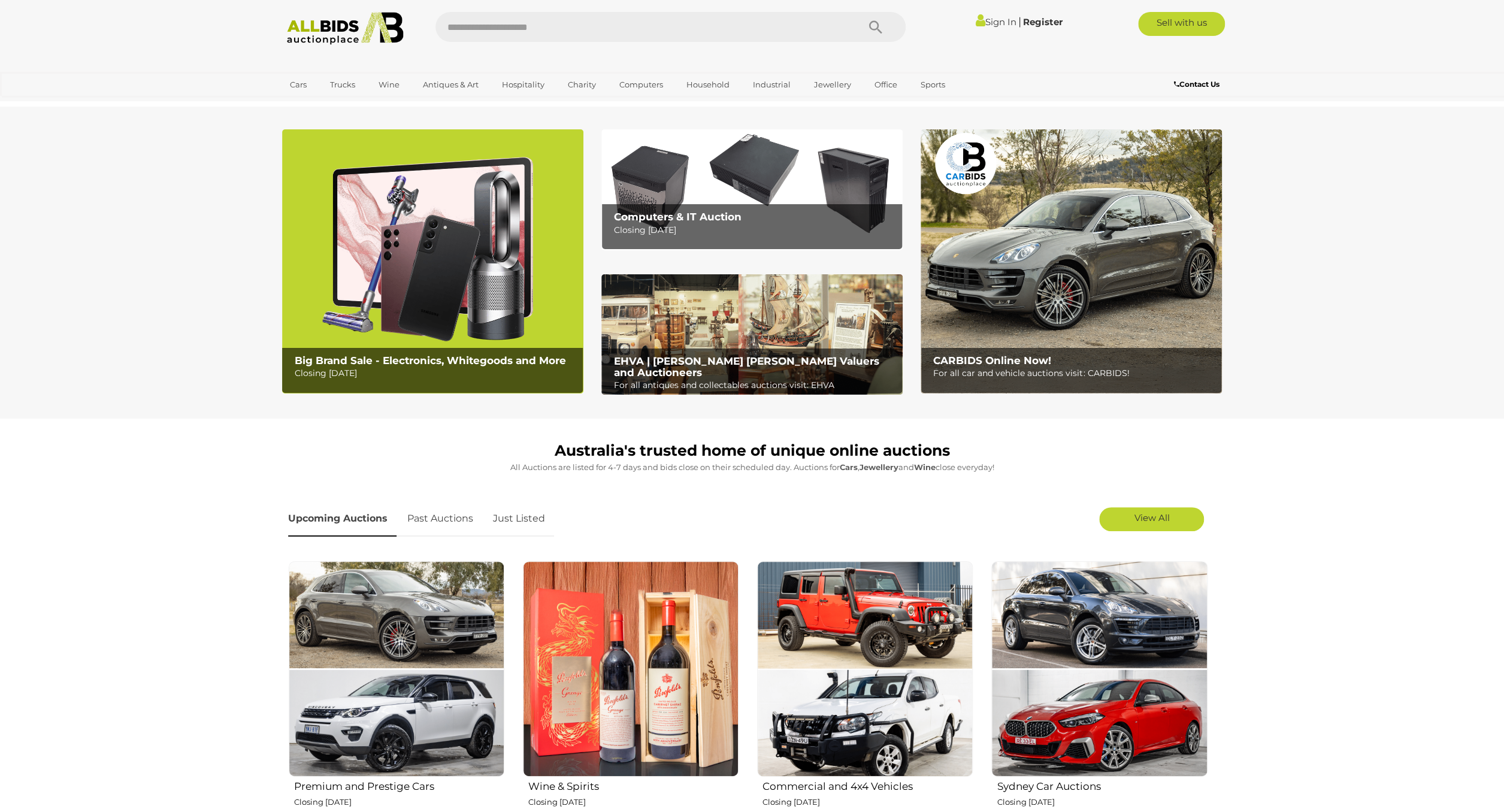
click at [991, 23] on link "Sign In" at bounding box center [996, 22] width 41 height 12
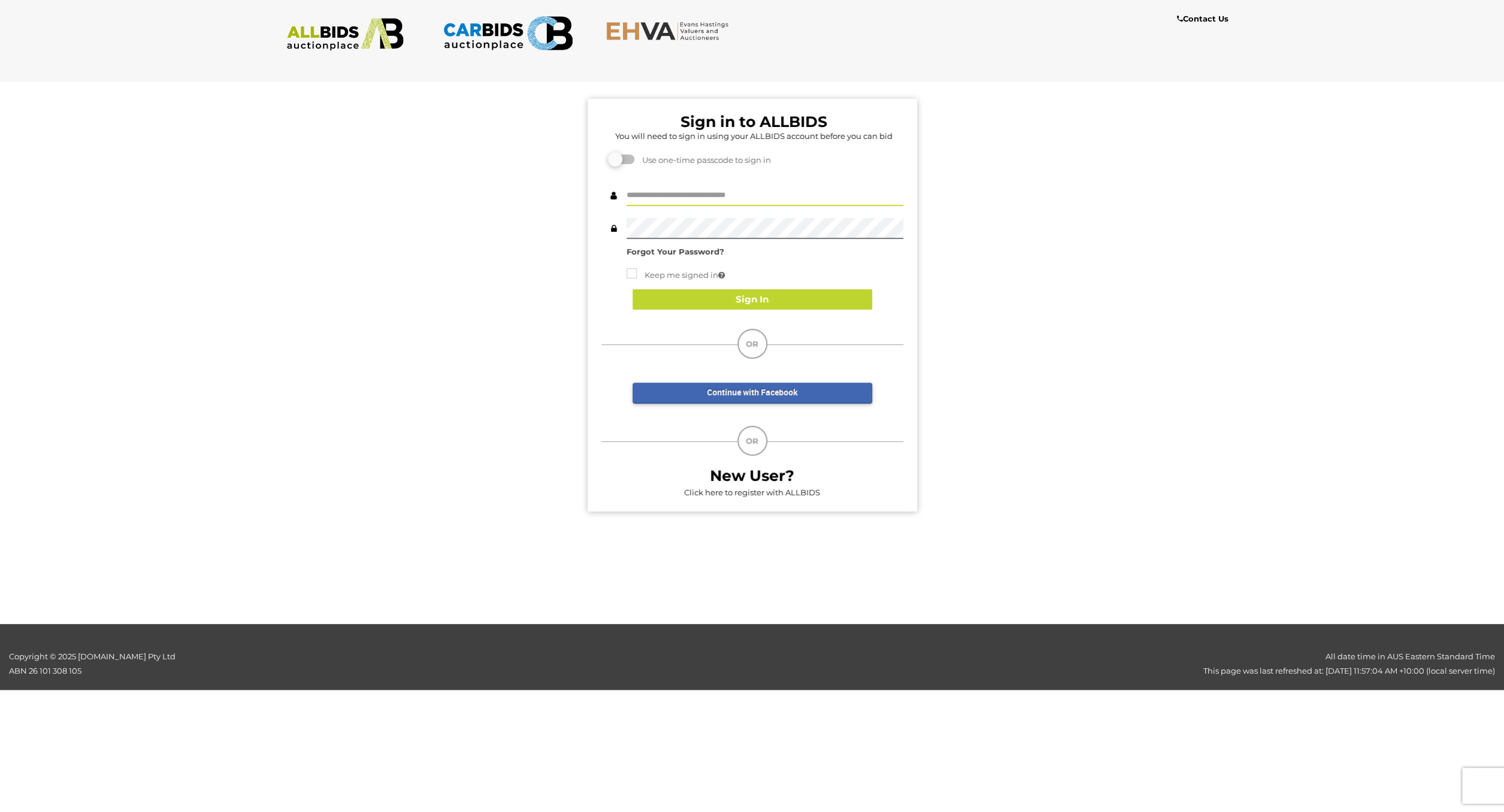
click at [662, 192] on input "text" at bounding box center [765, 195] width 277 height 21
type input "**********"
click at [750, 297] on button "Sign In" at bounding box center [752, 300] width 240 height 21
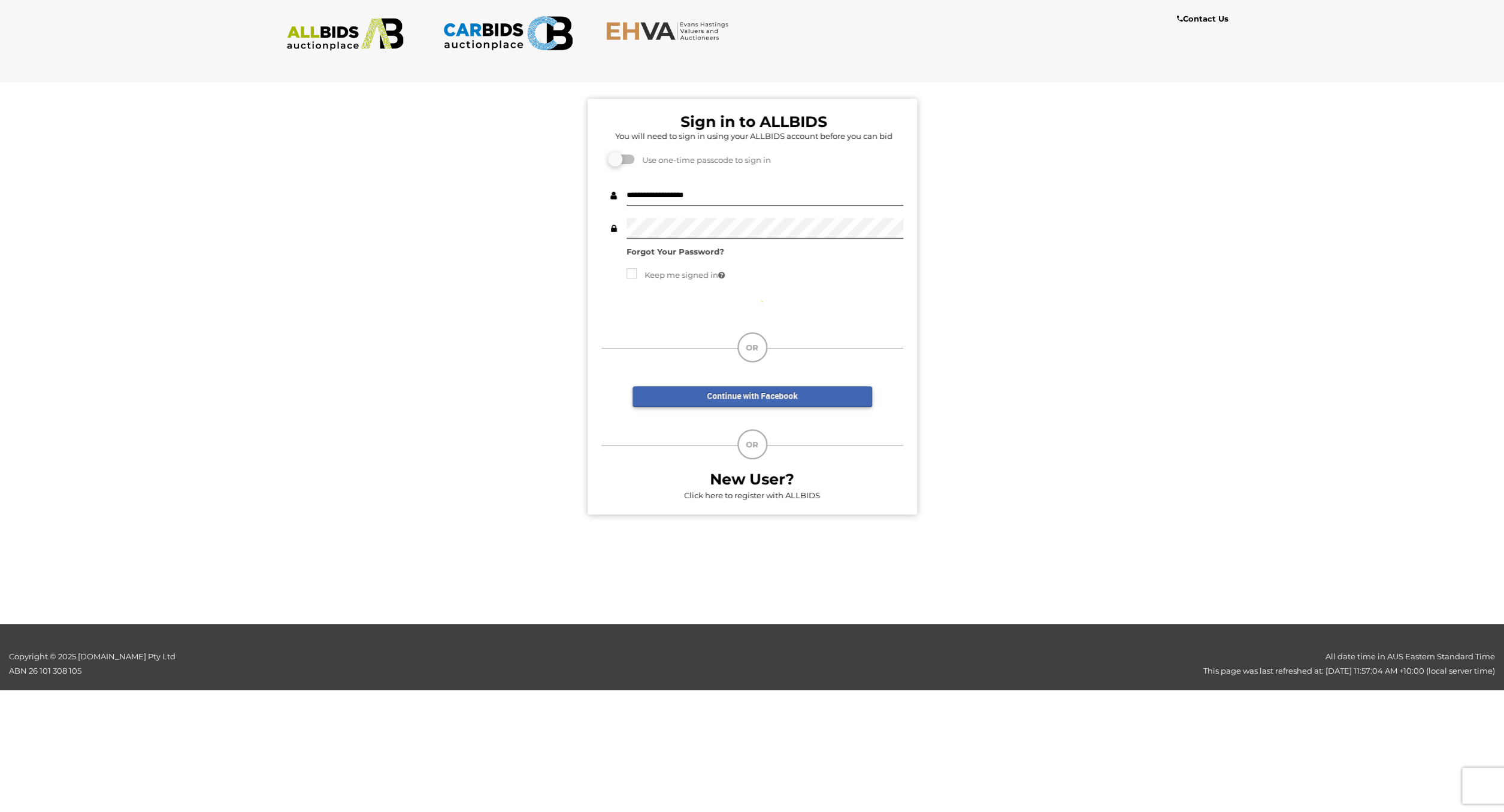
scroll to position [4, 0]
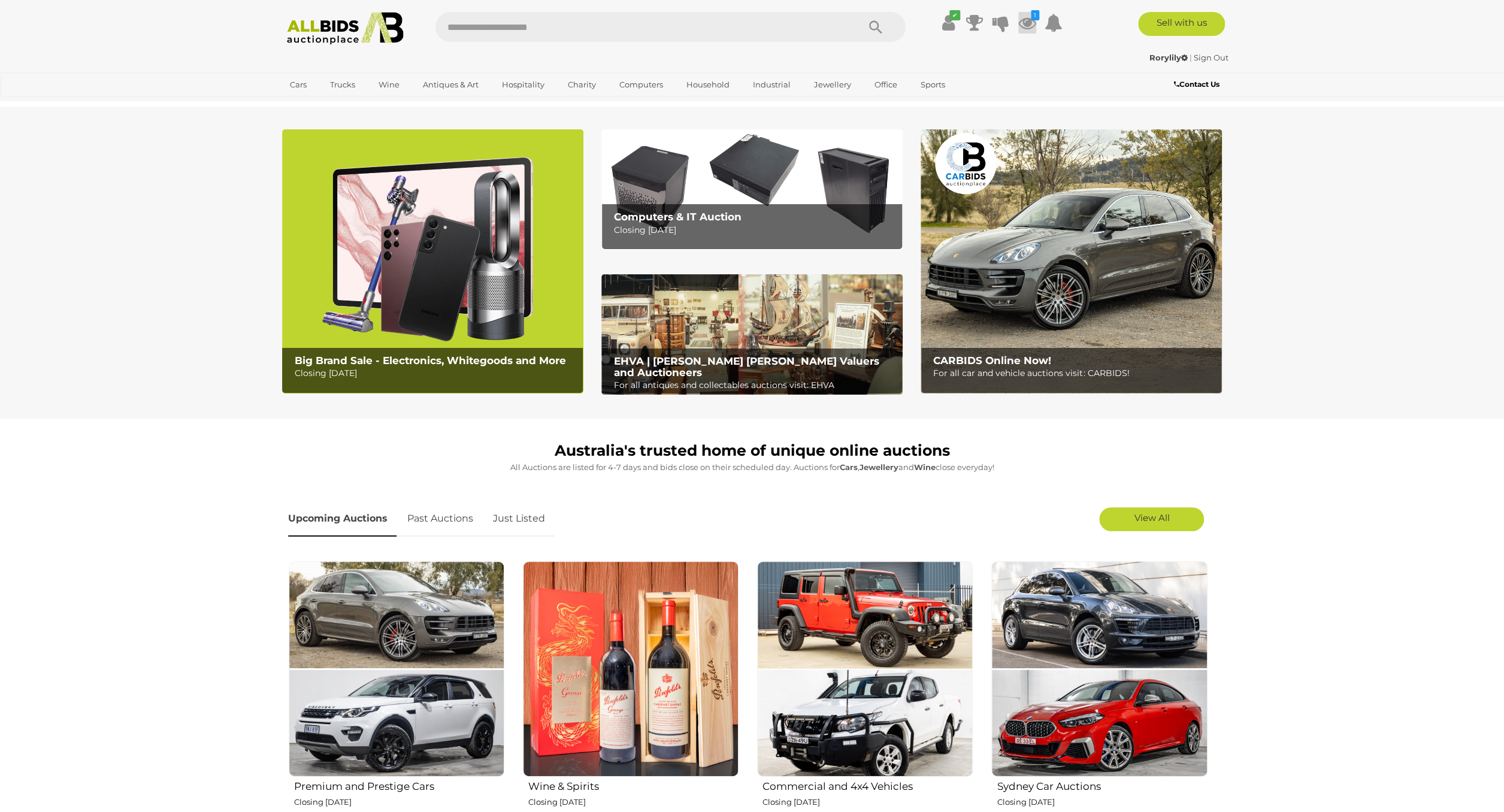
click at [1025, 24] on icon at bounding box center [1027, 23] width 18 height 22
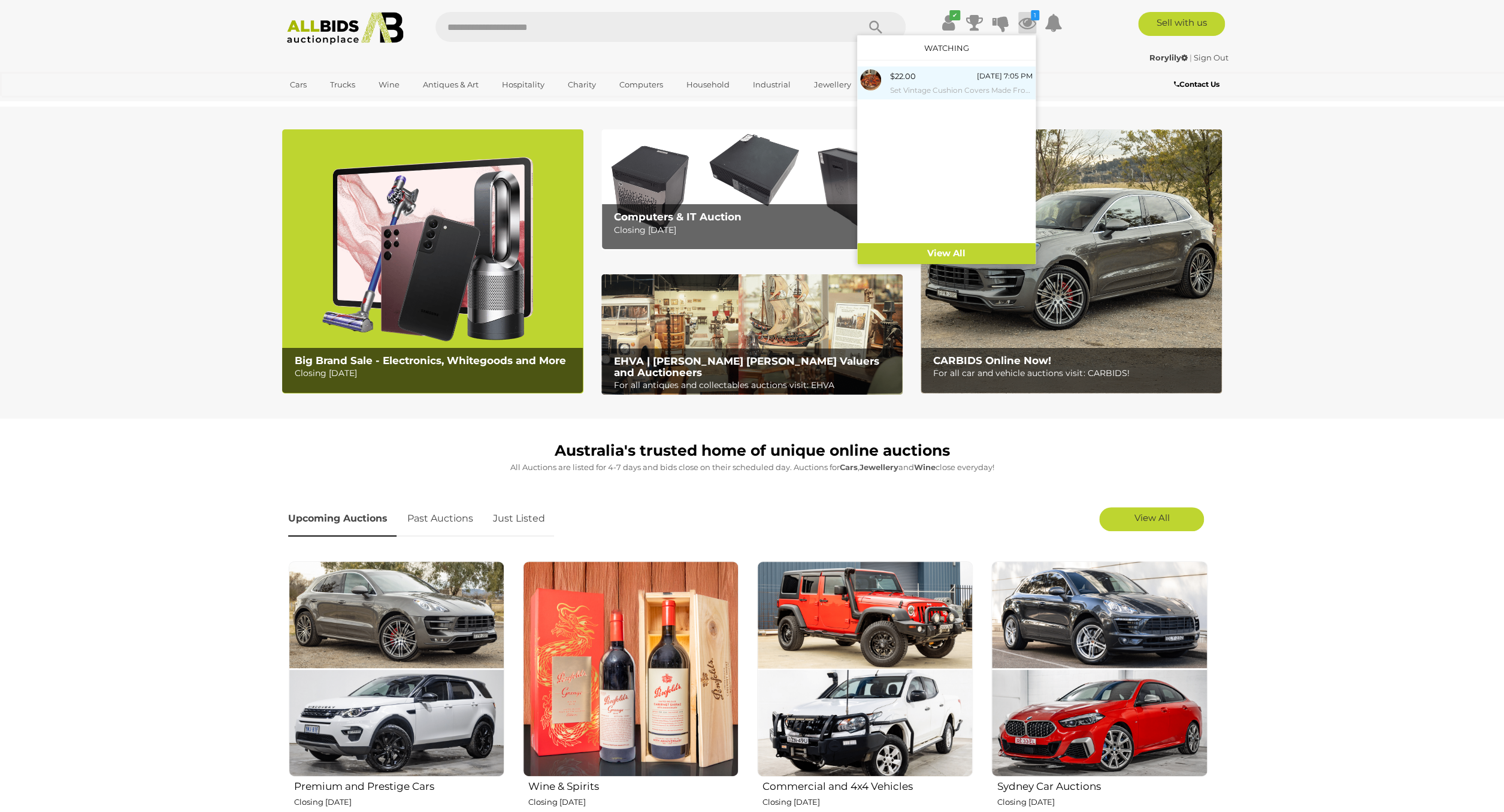
click at [913, 76] on span "$22.00" at bounding box center [903, 76] width 25 height 10
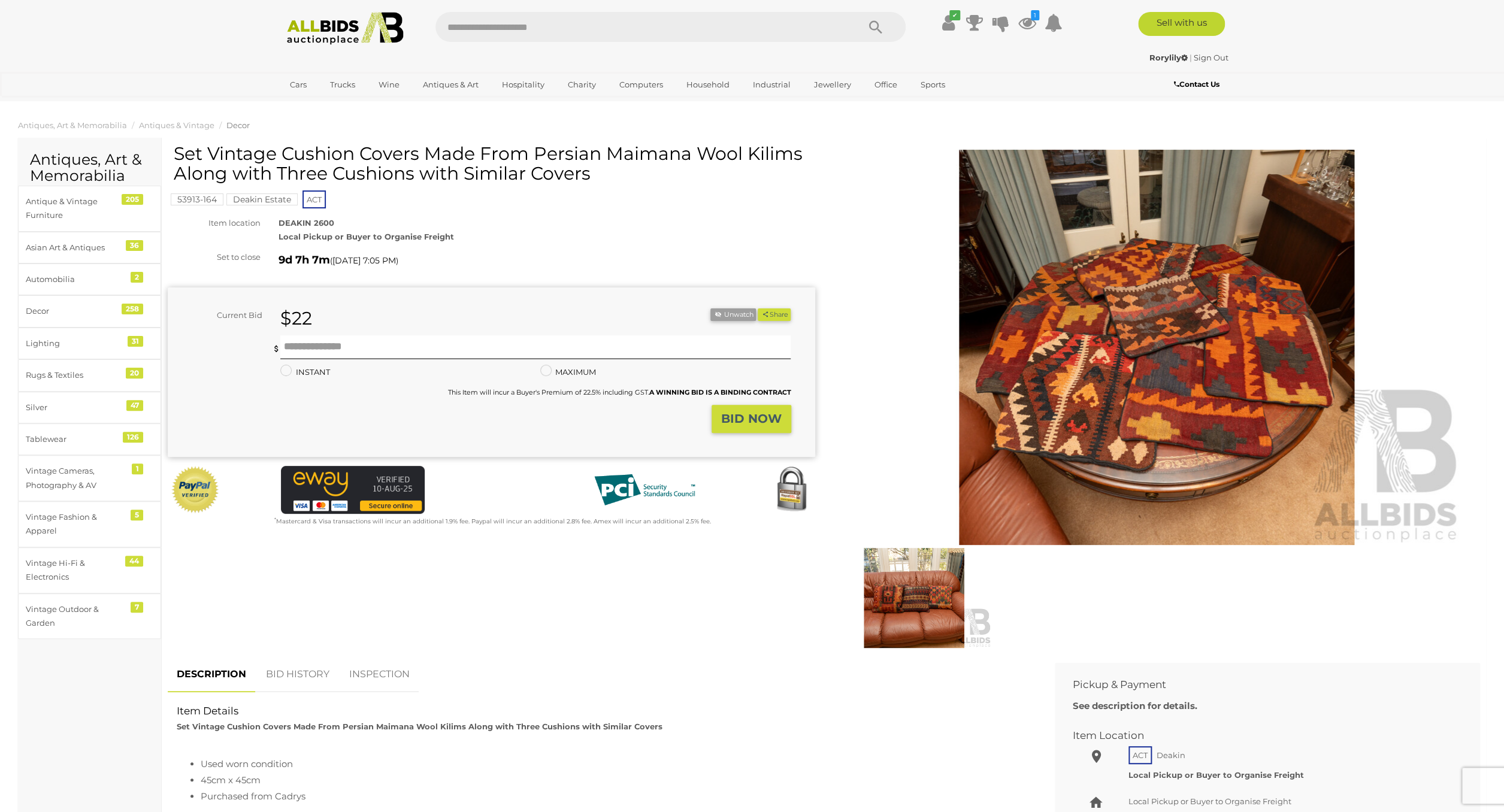
click at [1037, 500] on img at bounding box center [1156, 347] width 613 height 395
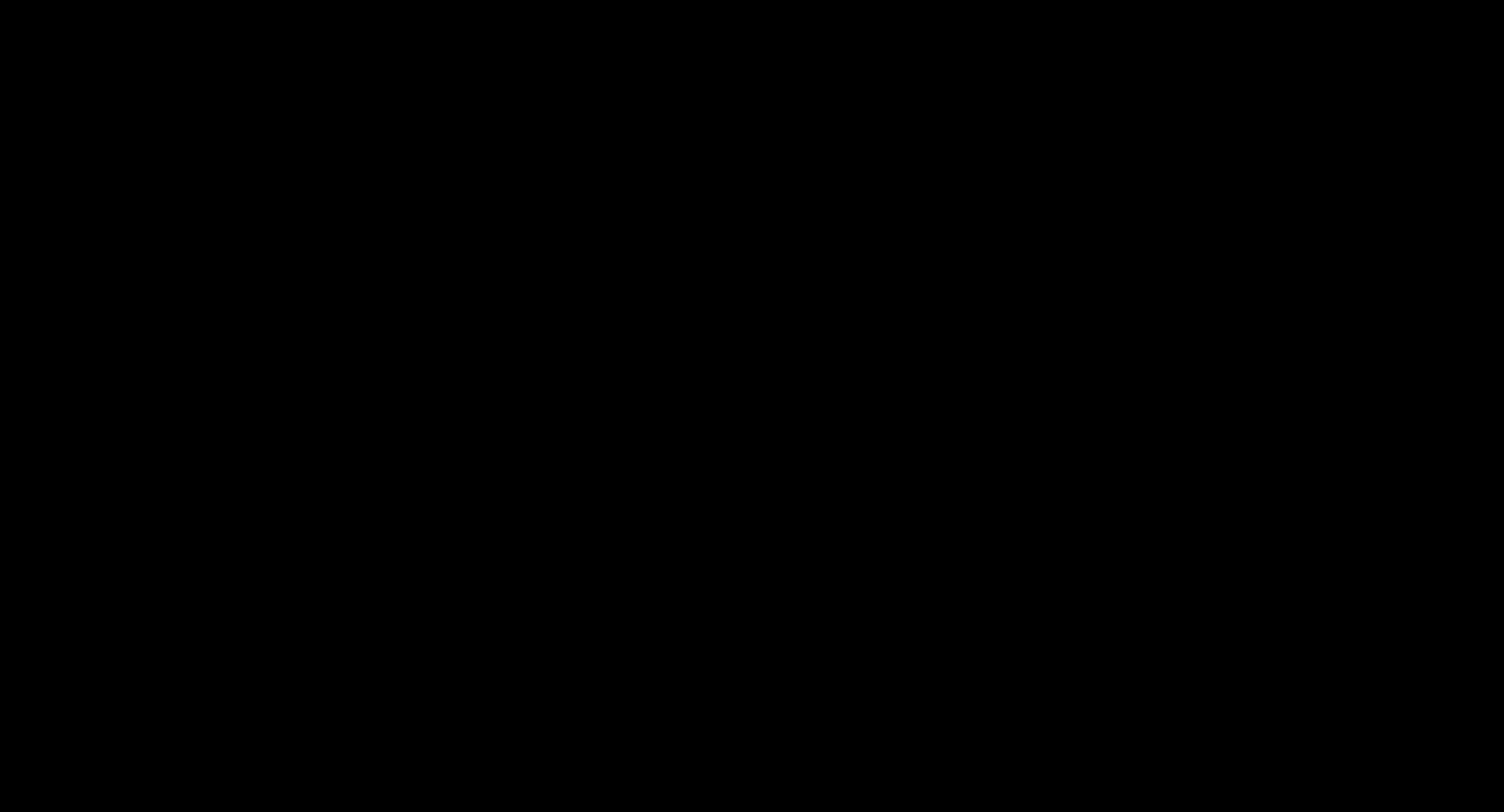
click at [1037, 500] on picture at bounding box center [752, 372] width 1504 height 690
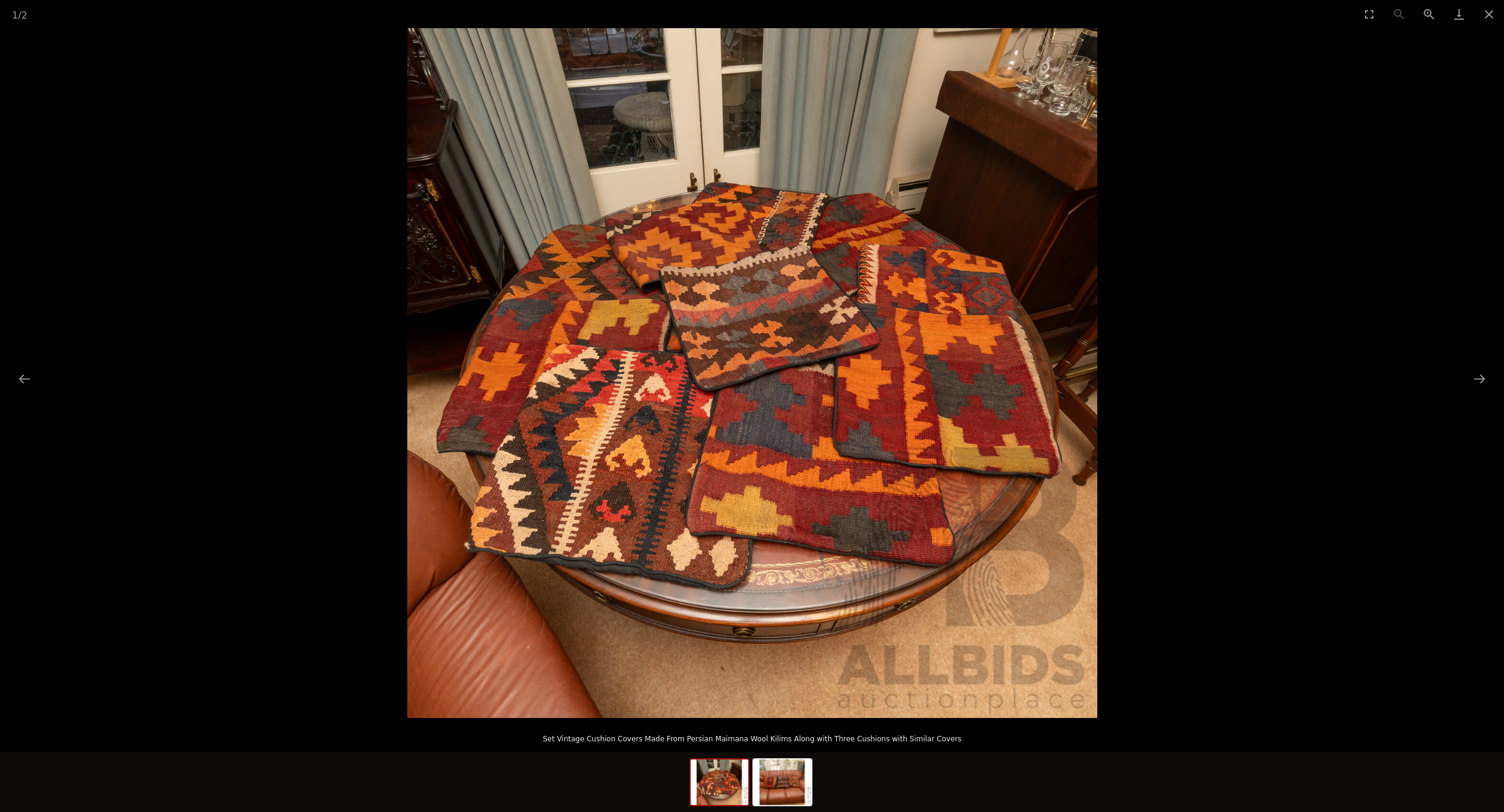
click at [905, 515] on img at bounding box center [752, 372] width 690 height 690
click at [1476, 375] on button "Next slide" at bounding box center [1479, 378] width 25 height 24
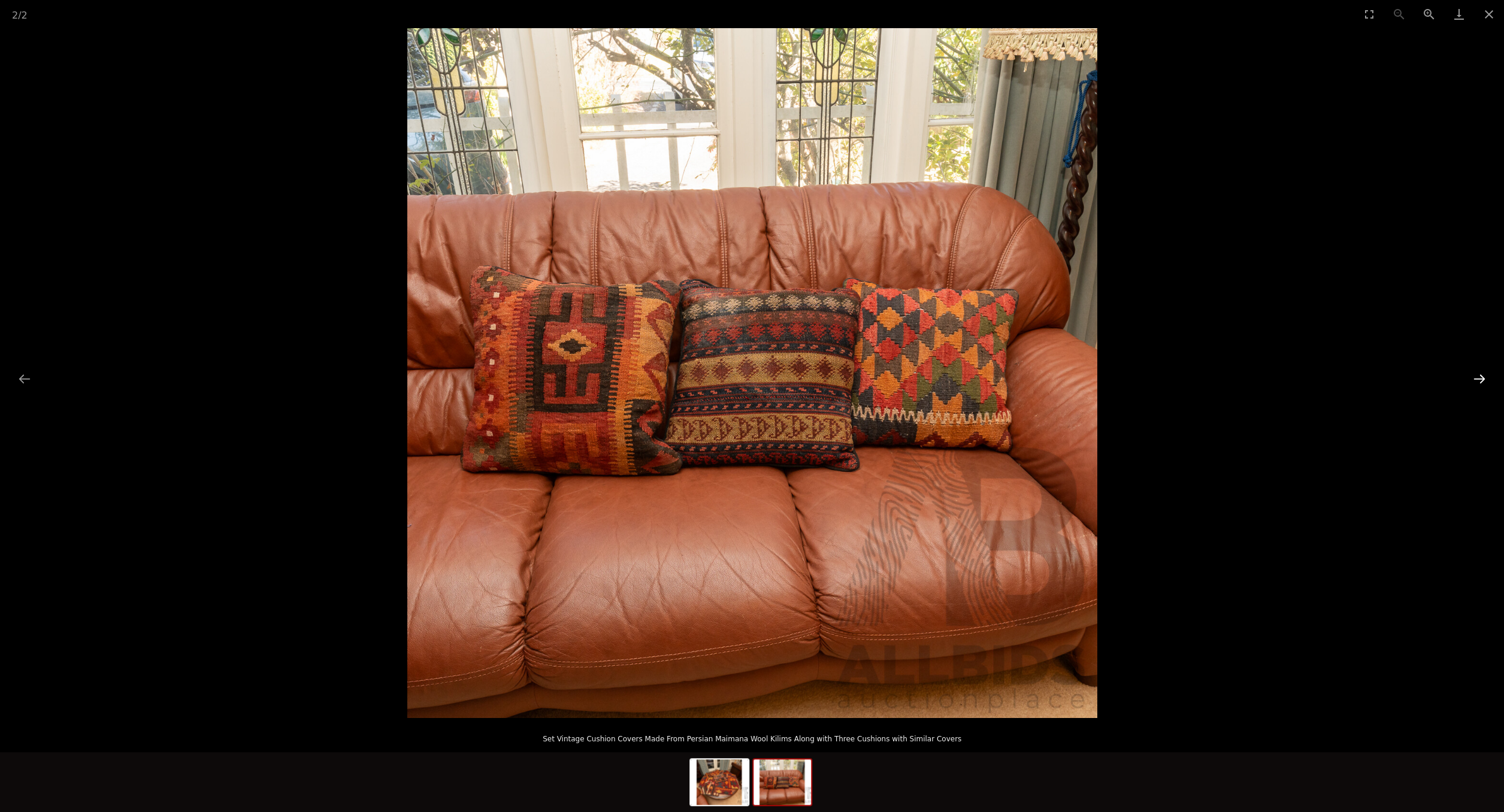
click at [1476, 375] on button "Next slide" at bounding box center [1479, 378] width 25 height 24
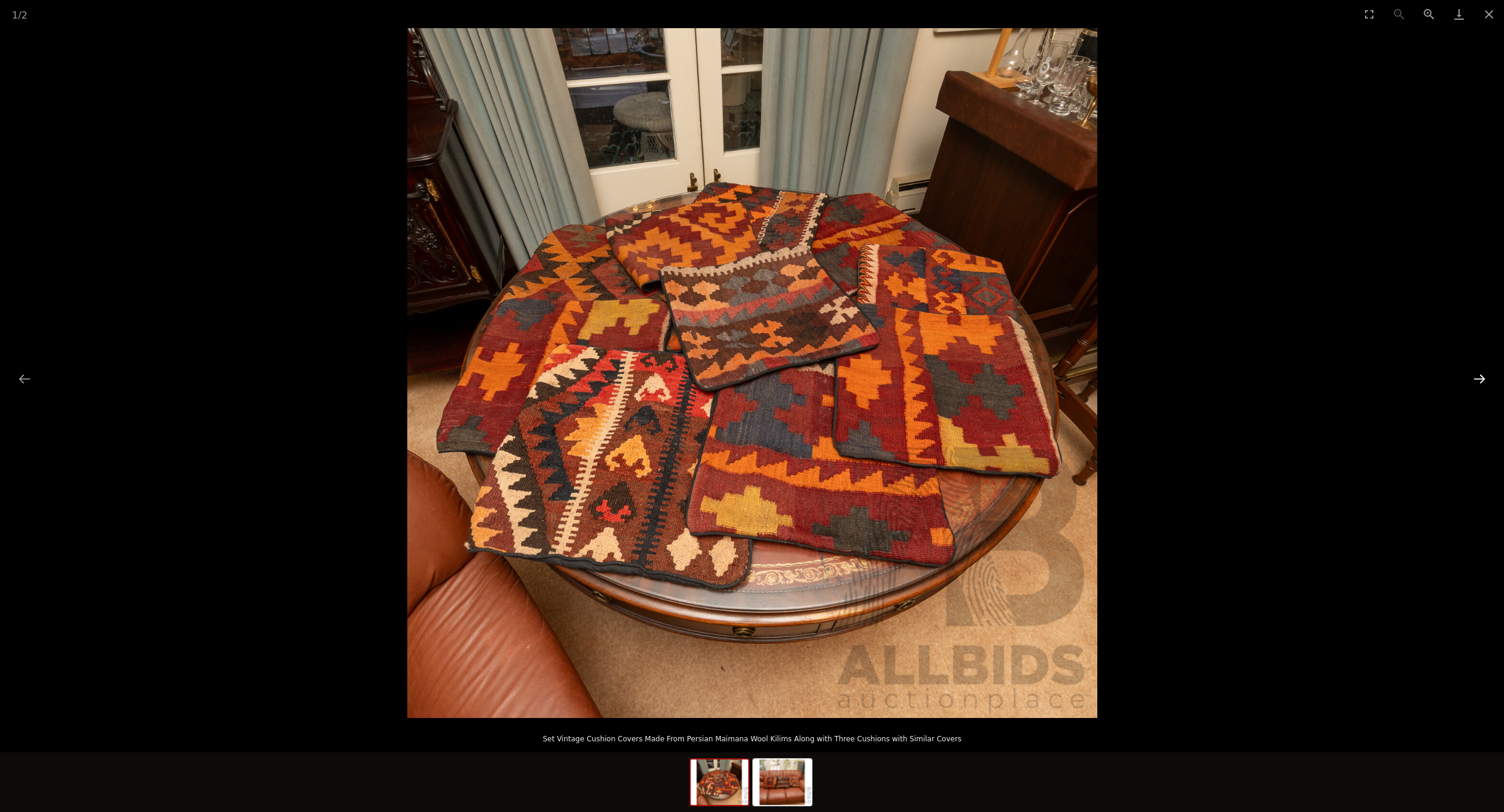
click at [1480, 378] on button "Next slide" at bounding box center [1479, 378] width 25 height 24
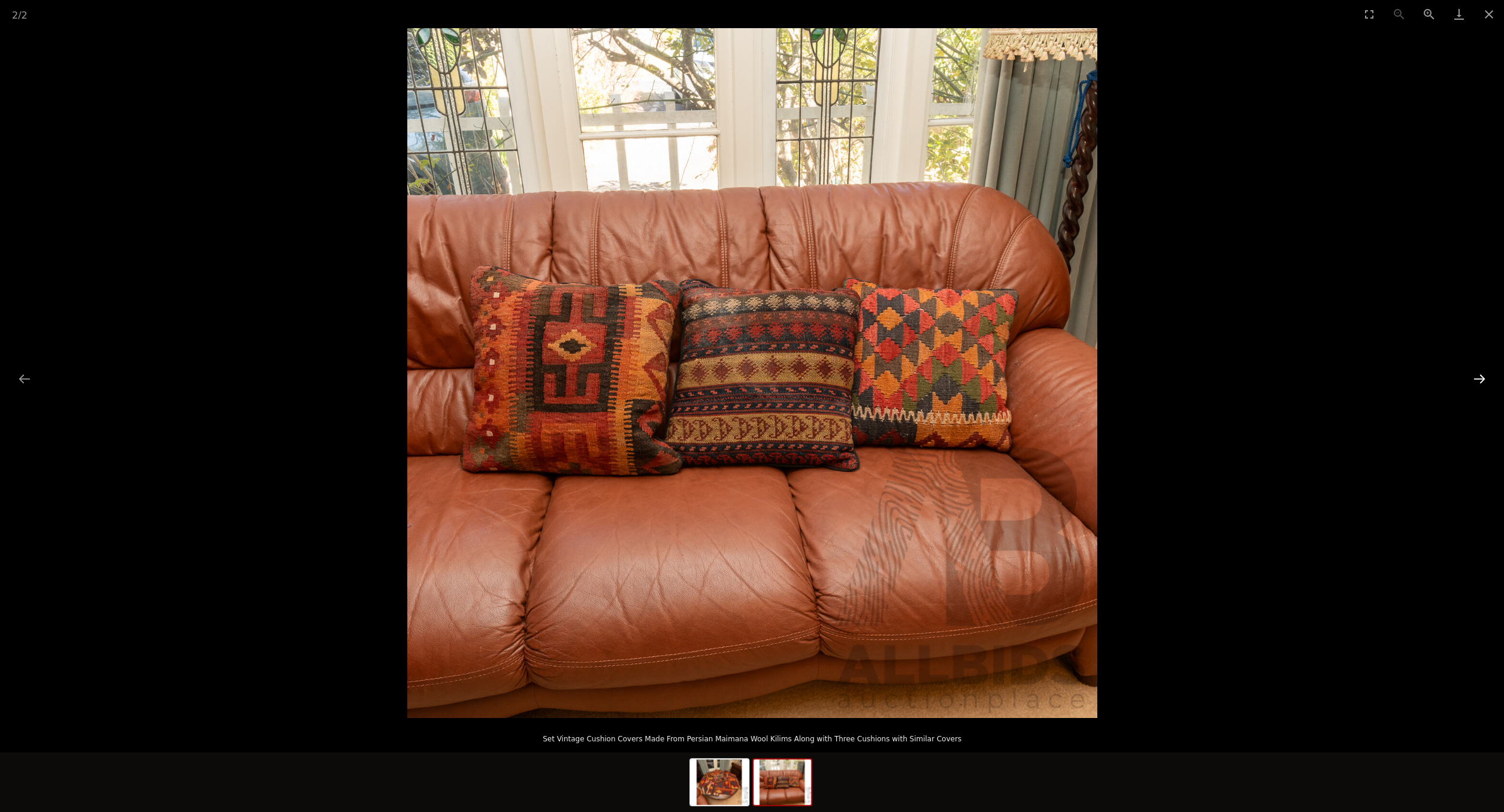
click at [1480, 378] on button "Next slide" at bounding box center [1479, 378] width 25 height 24
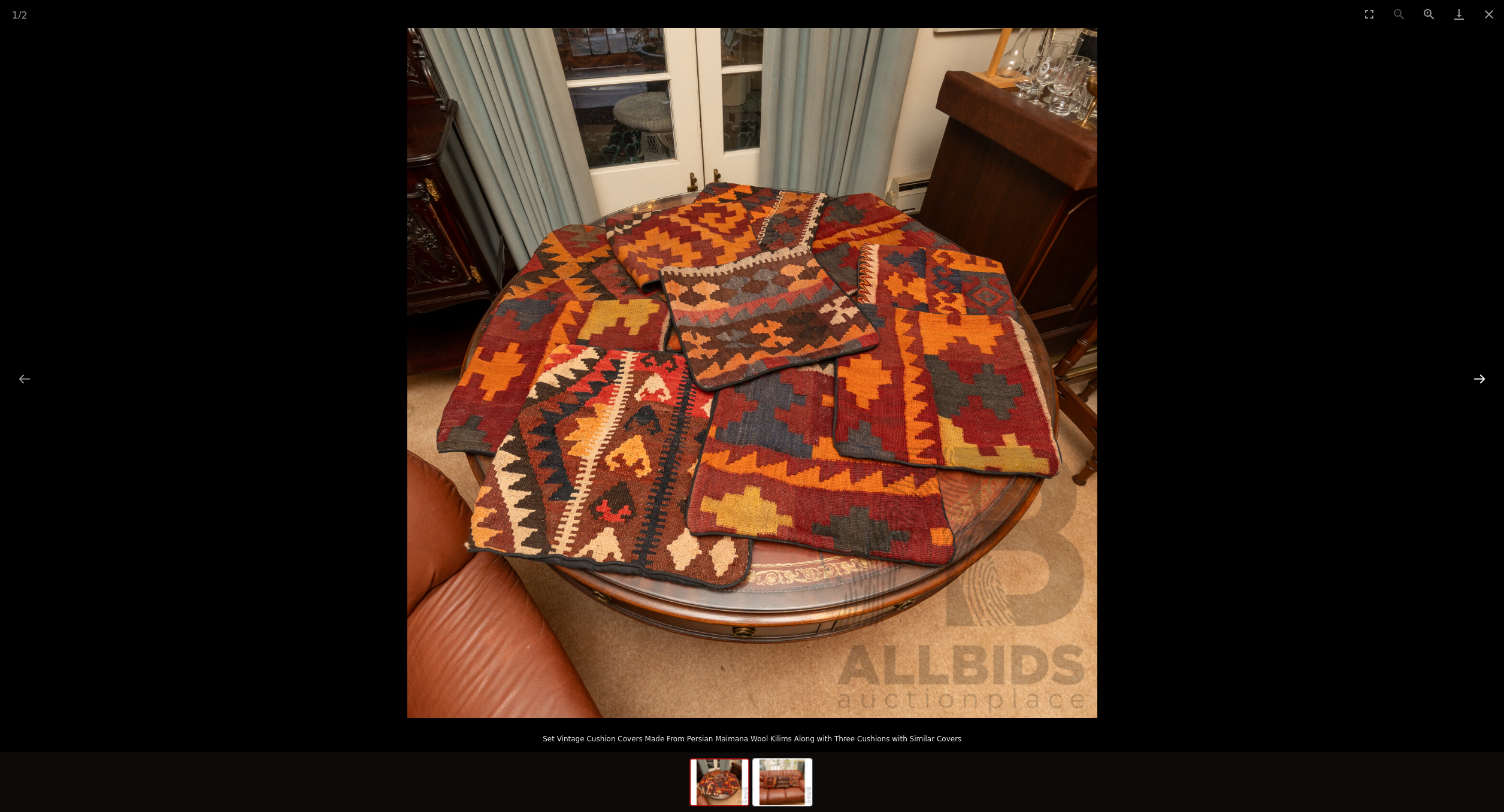
click at [1480, 378] on button "Next slide" at bounding box center [1479, 378] width 25 height 24
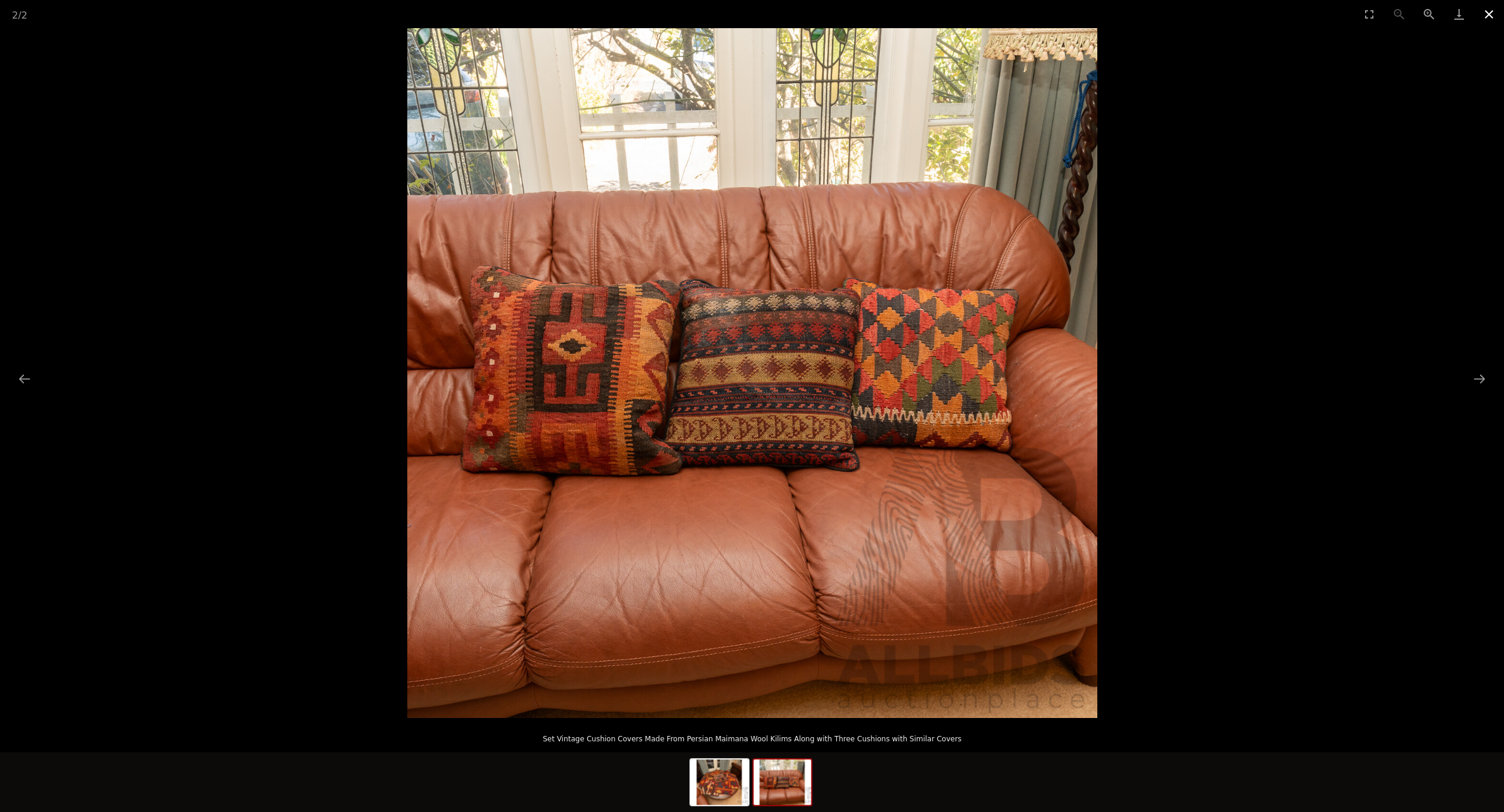
click at [1484, 15] on button "Close gallery" at bounding box center [1489, 14] width 30 height 28
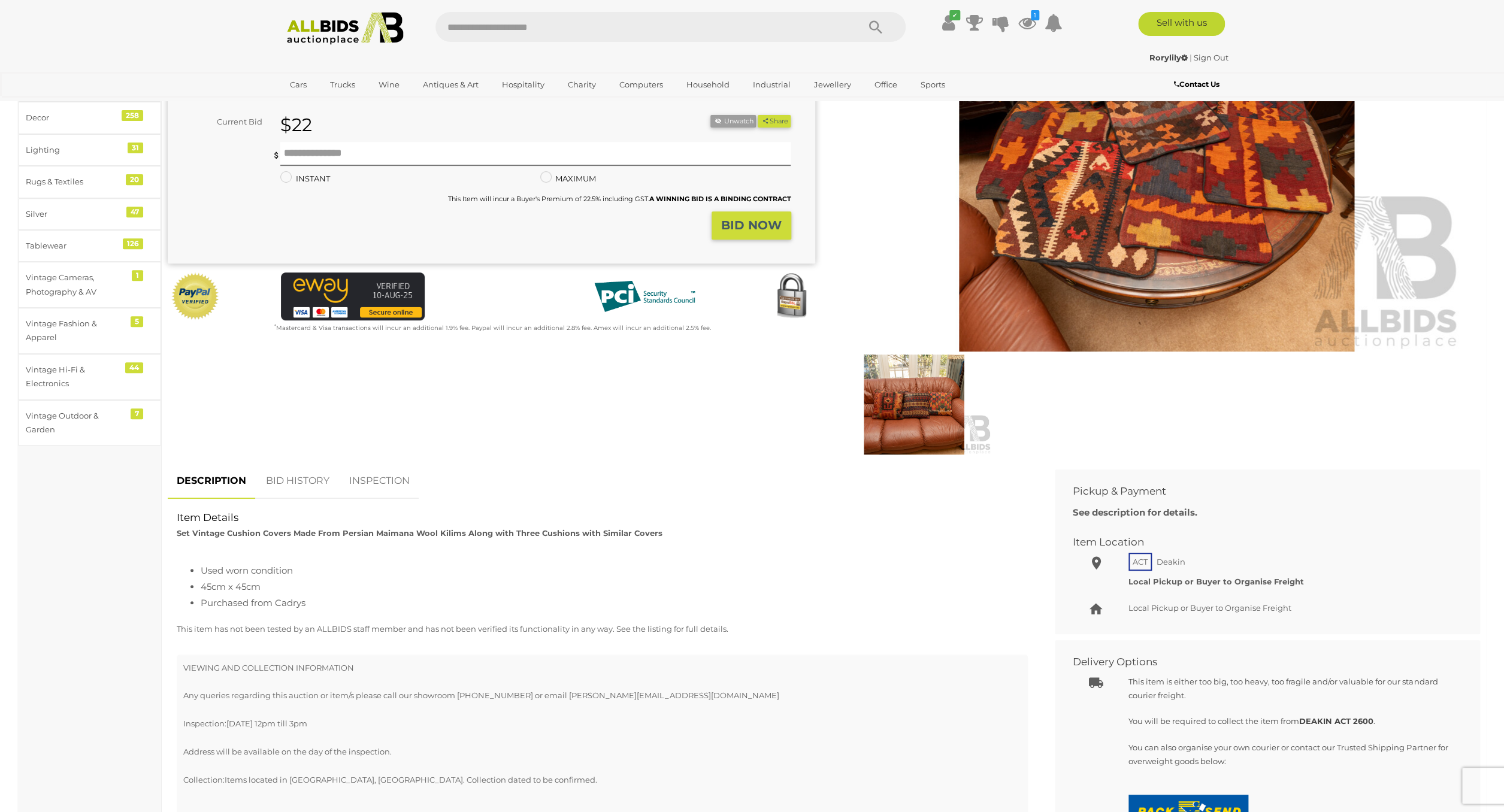
scroll to position [195, 0]
click at [295, 479] on link "BID HISTORY" at bounding box center [298, 480] width 81 height 35
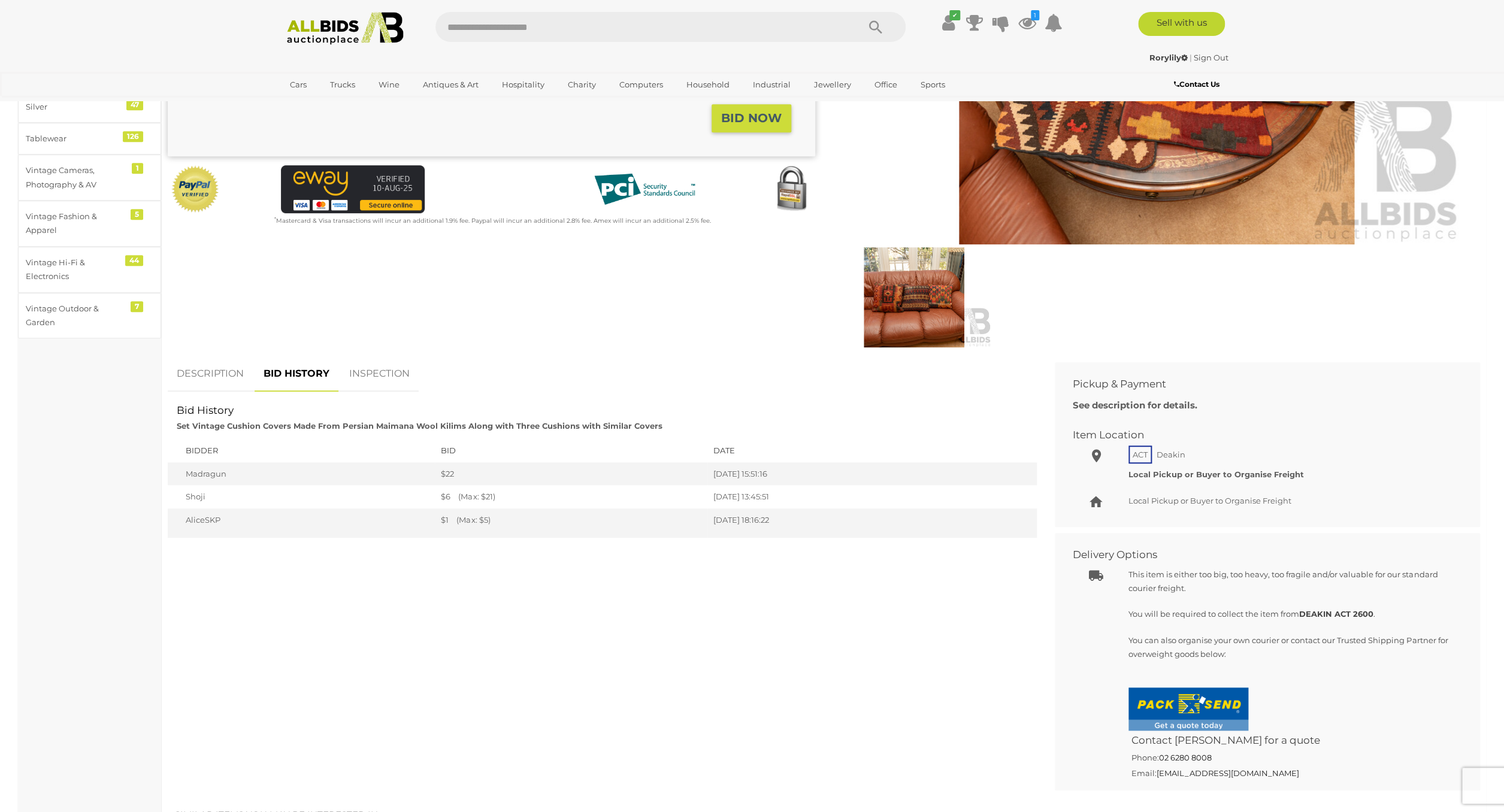
scroll to position [290, 0]
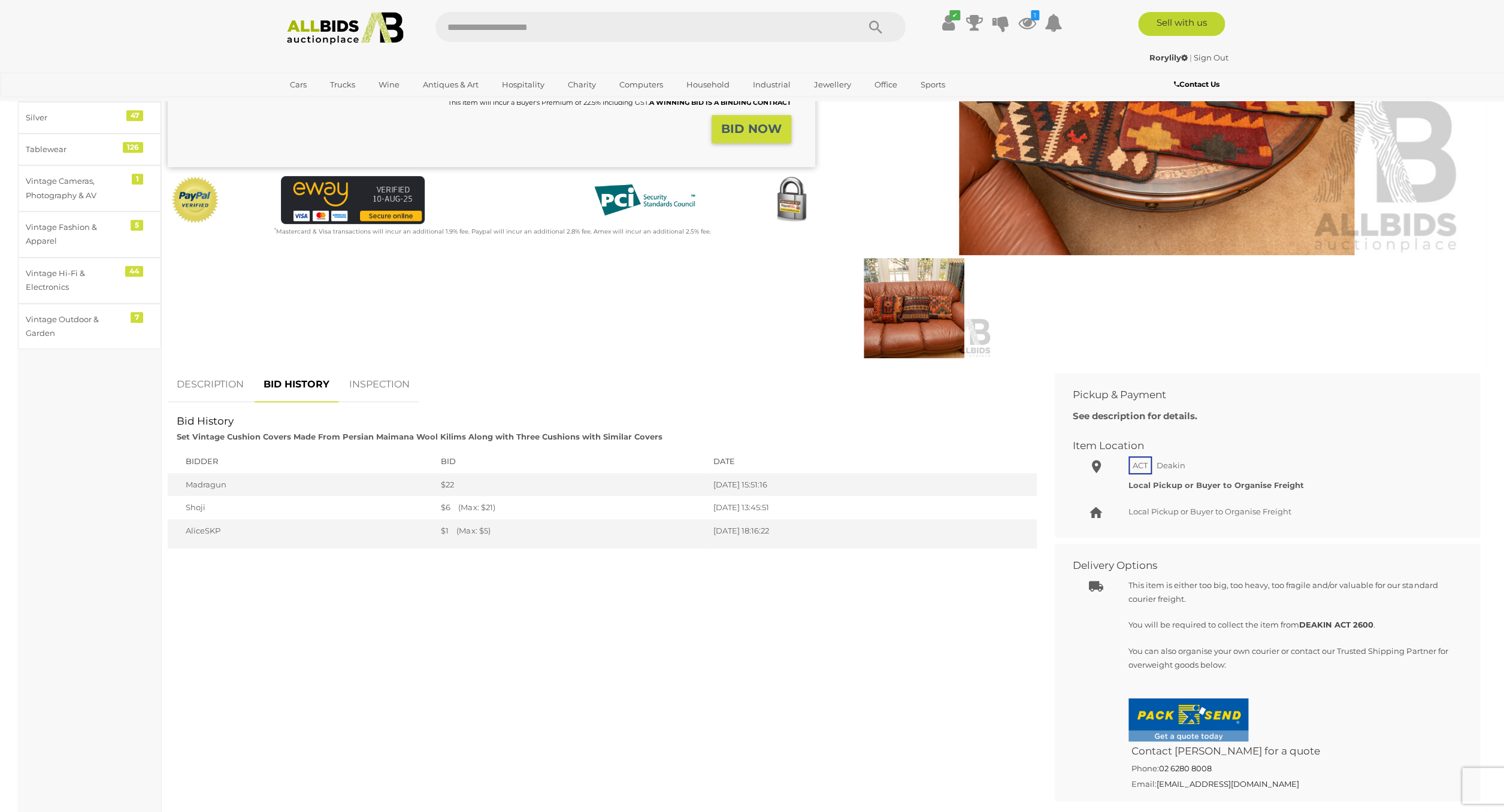
click at [224, 384] on link "DESCRIPTION" at bounding box center [210, 384] width 85 height 35
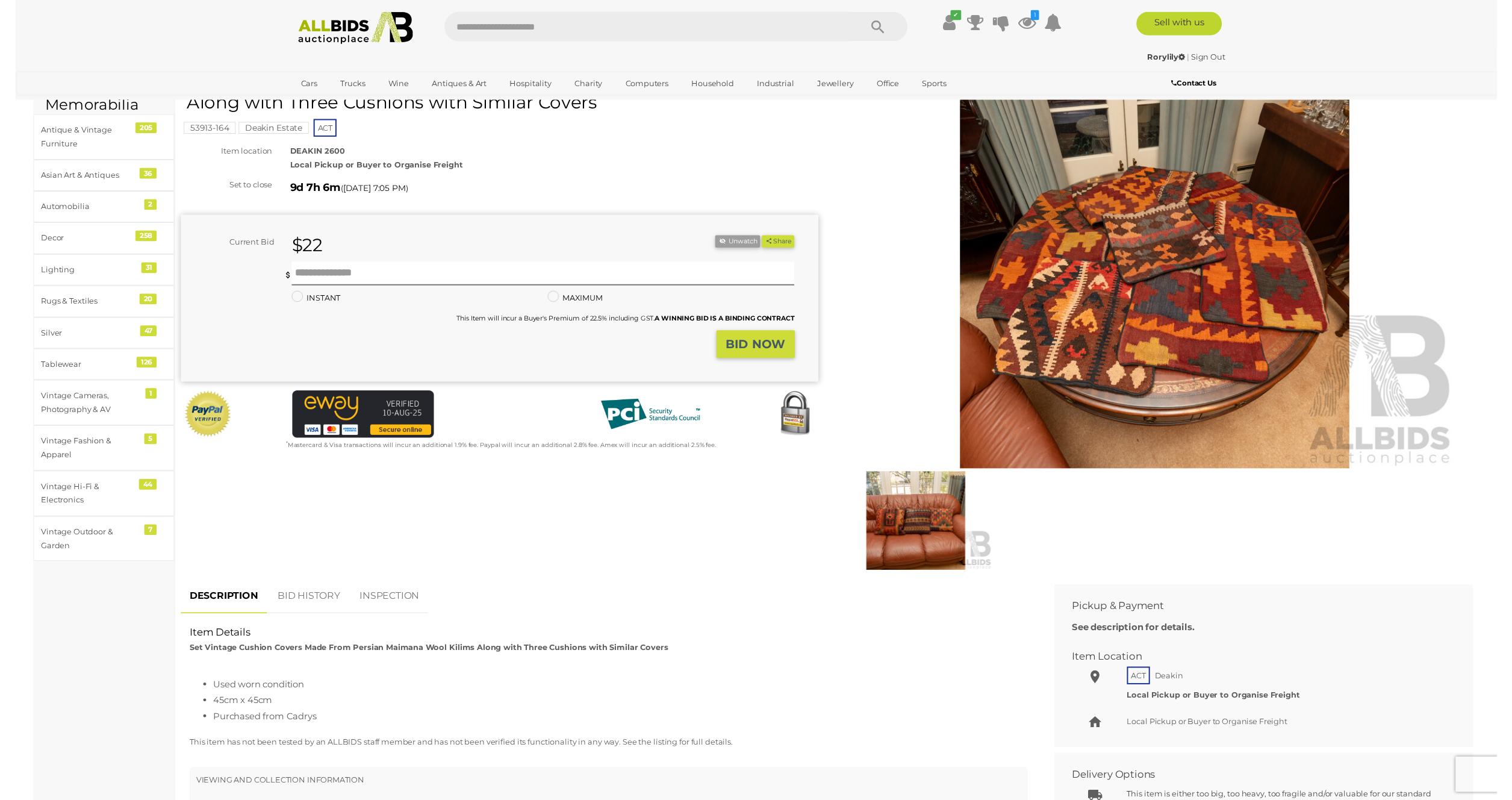
scroll to position [0, 0]
